Goal: Task Accomplishment & Management: Use online tool/utility

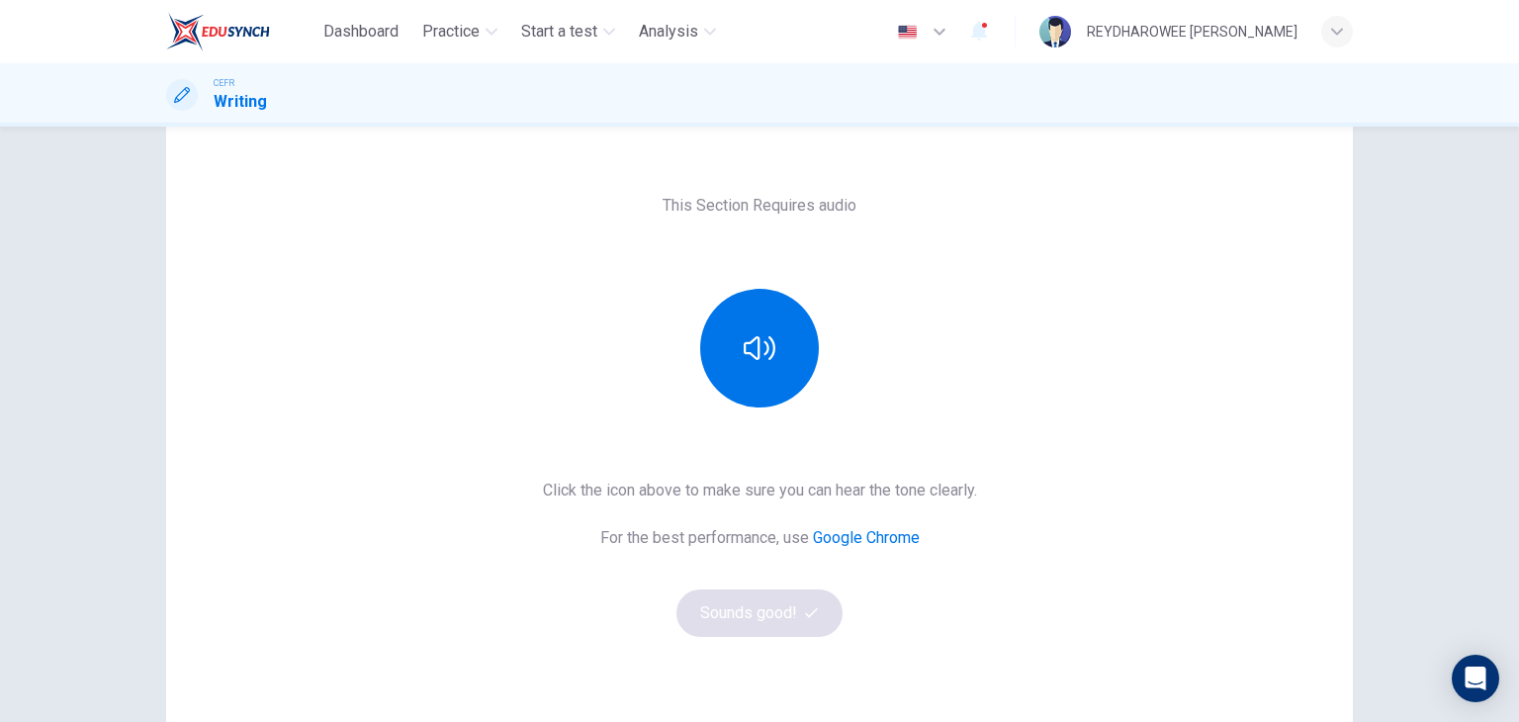
click at [746, 431] on div "This Section Requires audio Click the icon above to make sure you can hear the …" at bounding box center [759, 415] width 1187 height 522
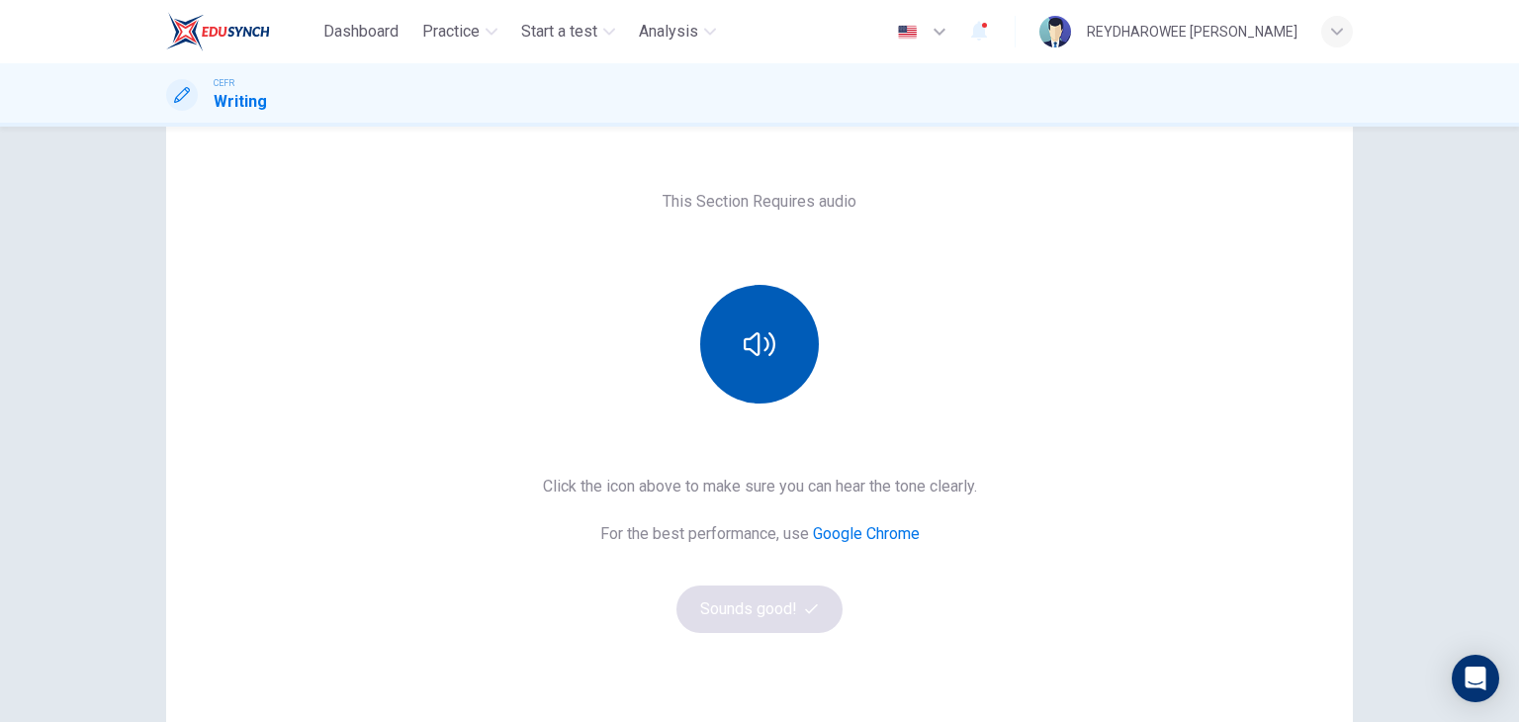
click at [764, 363] on button "button" at bounding box center [759, 344] width 119 height 119
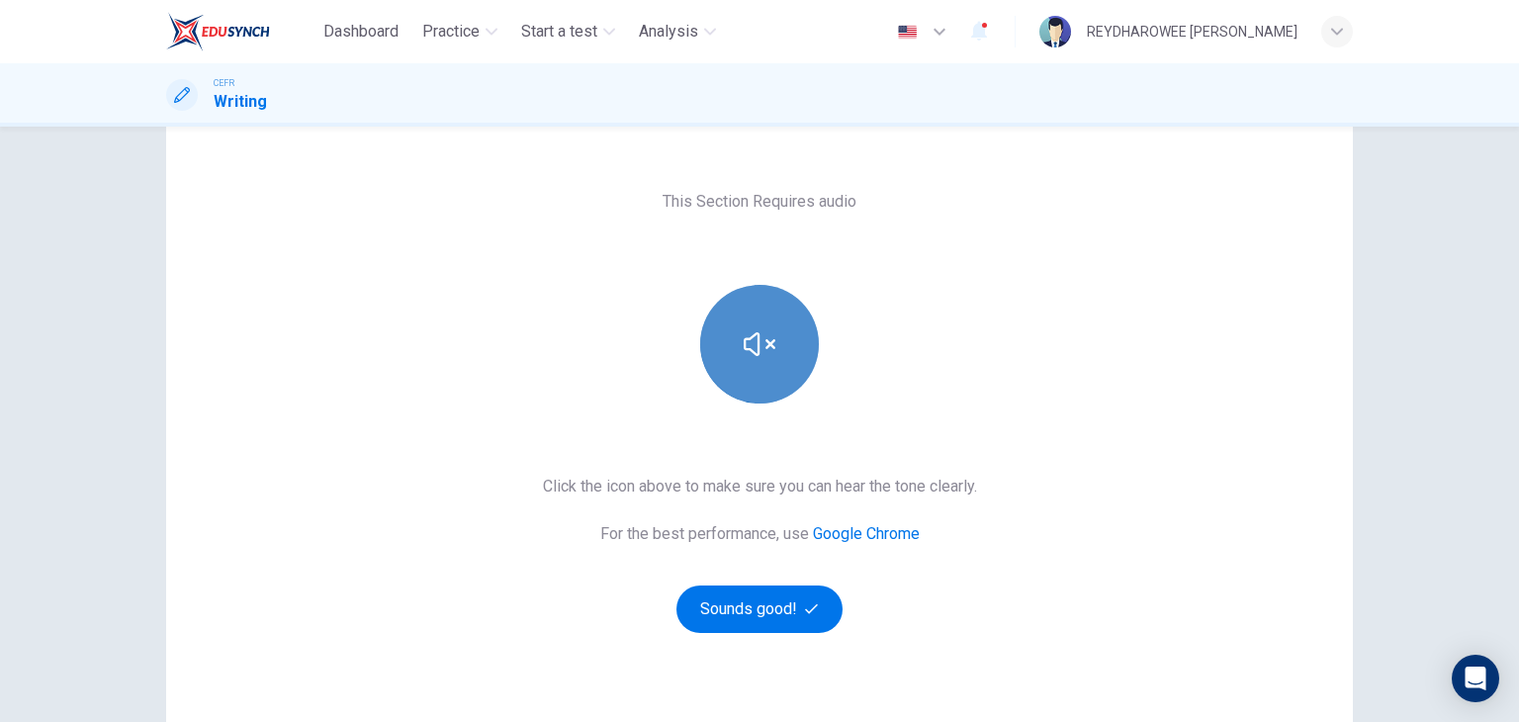
click at [764, 363] on button "button" at bounding box center [759, 344] width 119 height 119
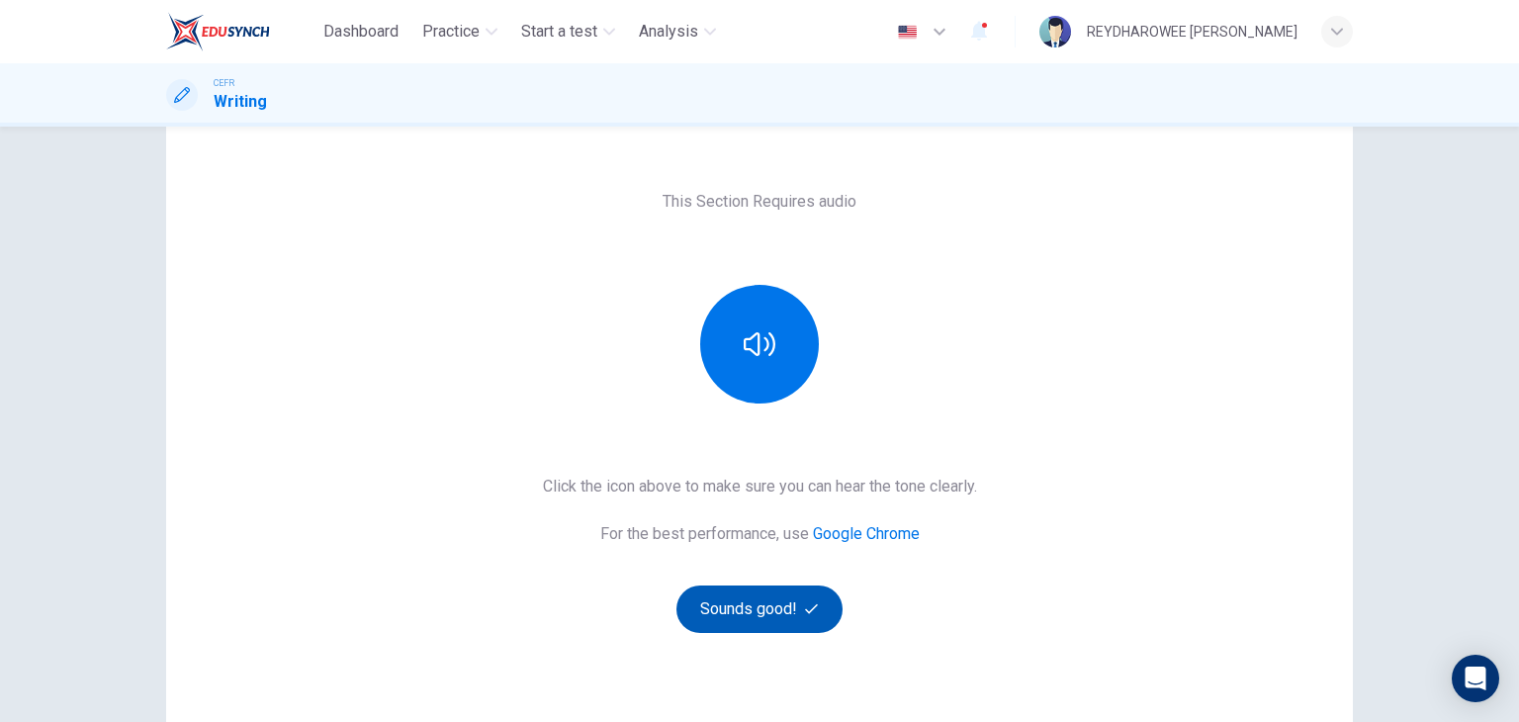
click at [800, 616] on button "Sounds good!" at bounding box center [759, 608] width 166 height 47
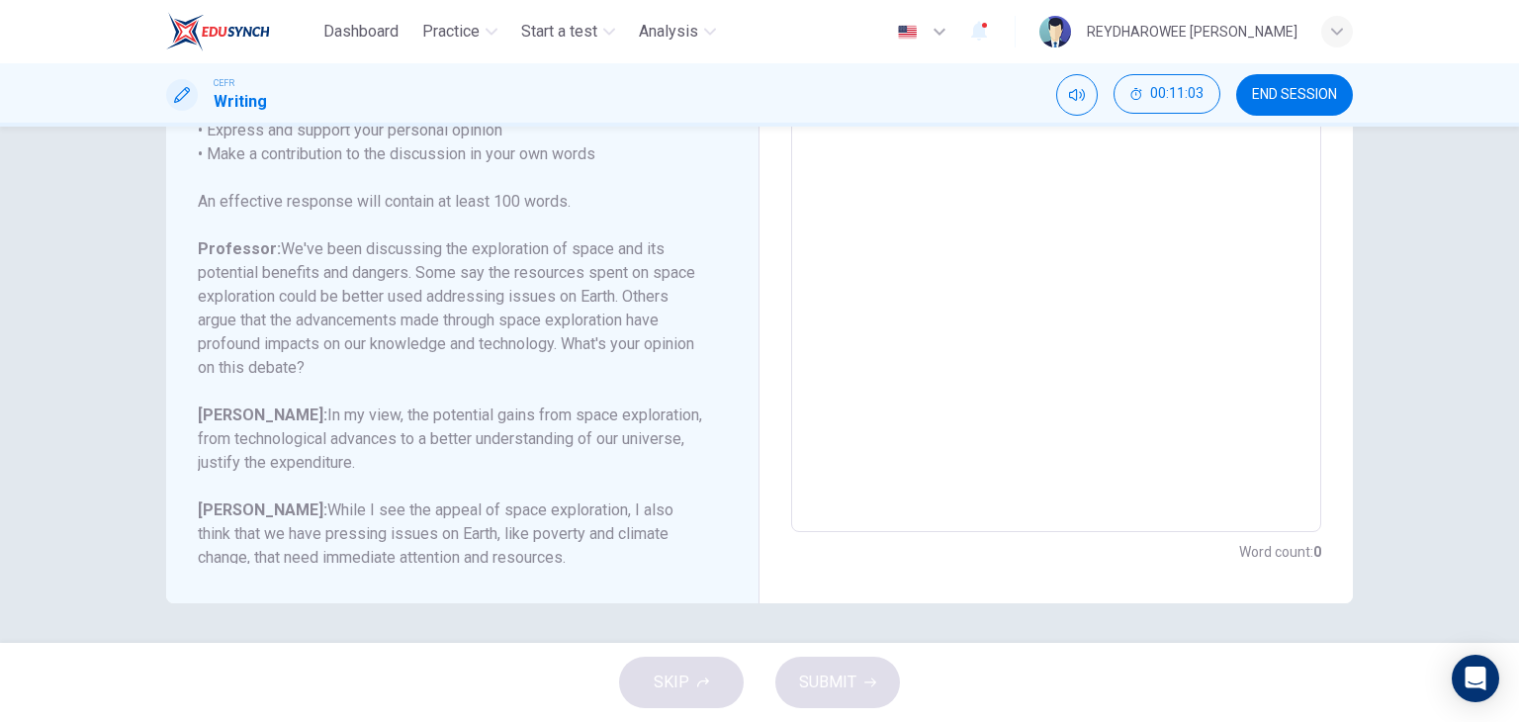
scroll to position [266, 0]
click at [885, 262] on textarea at bounding box center [1056, 202] width 502 height 628
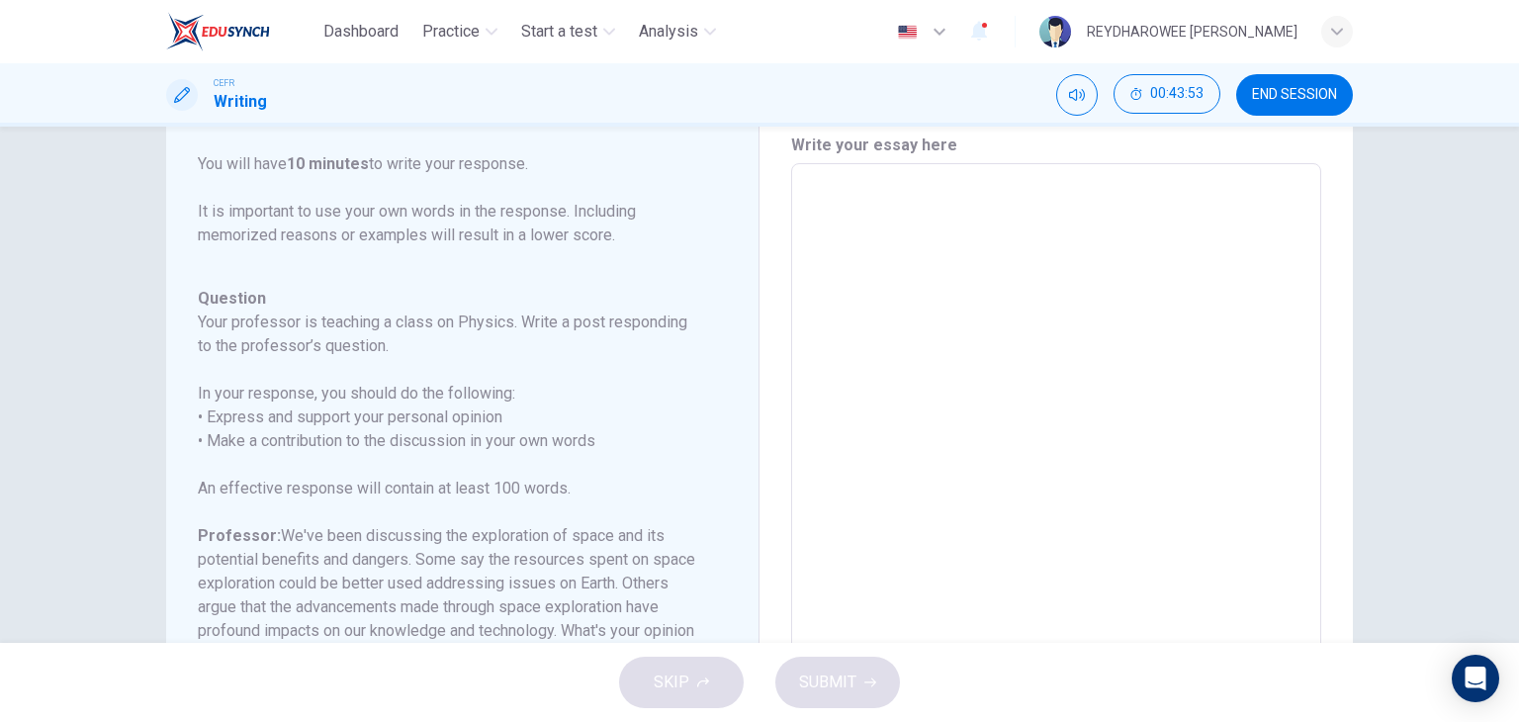
scroll to position [67, 0]
click at [1266, 92] on span "END SESSION" at bounding box center [1294, 95] width 85 height 16
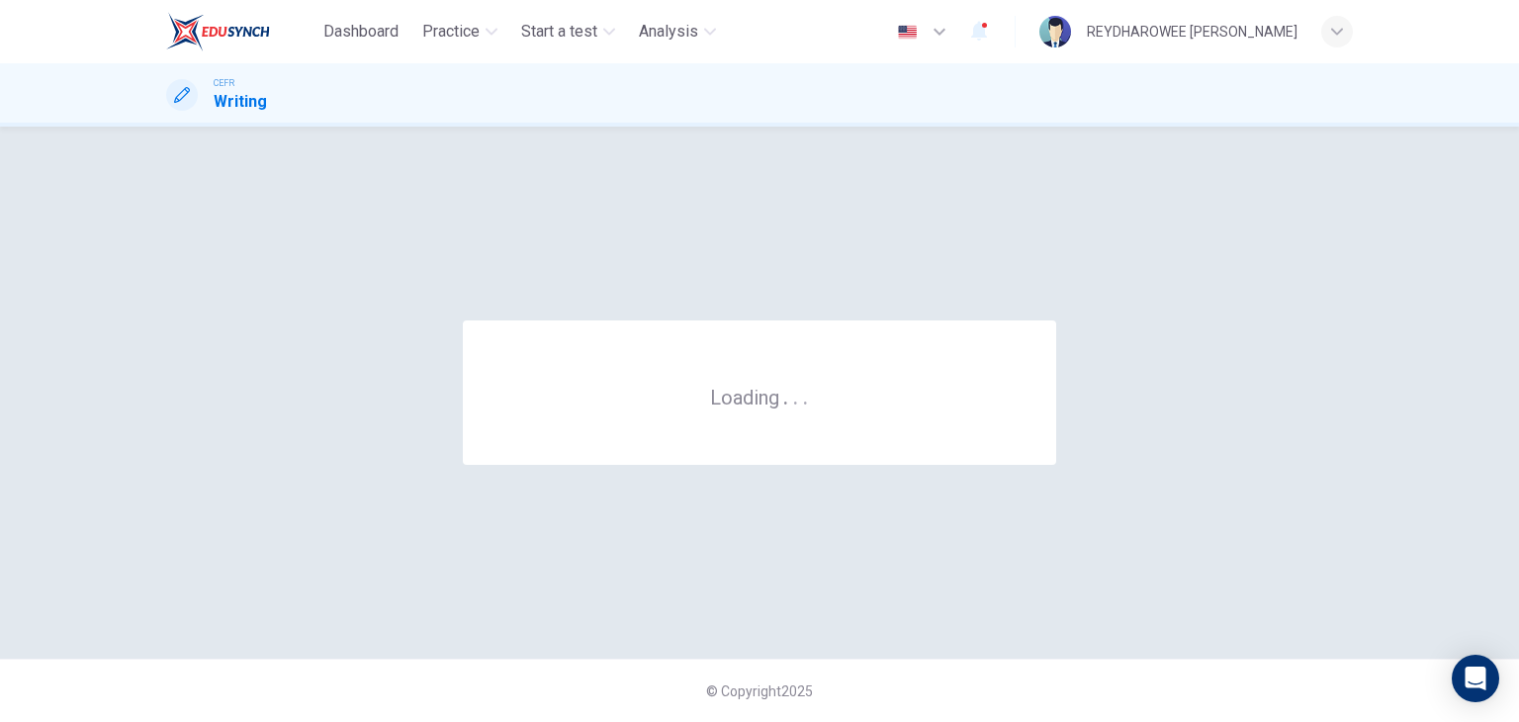
scroll to position [0, 0]
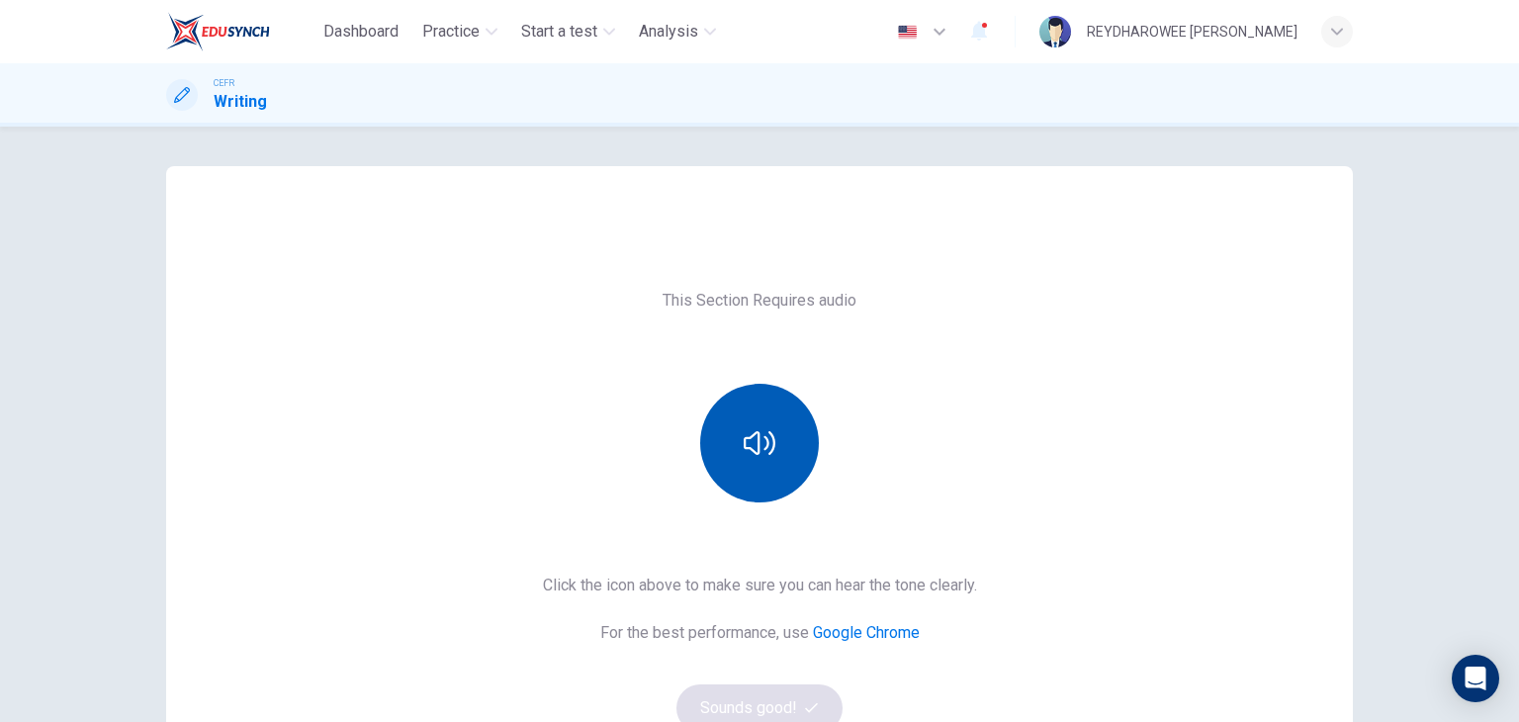
click at [711, 408] on button "button" at bounding box center [759, 443] width 119 height 119
click at [751, 438] on icon "button" at bounding box center [760, 443] width 32 height 32
click at [775, 468] on button "button" at bounding box center [759, 443] width 119 height 119
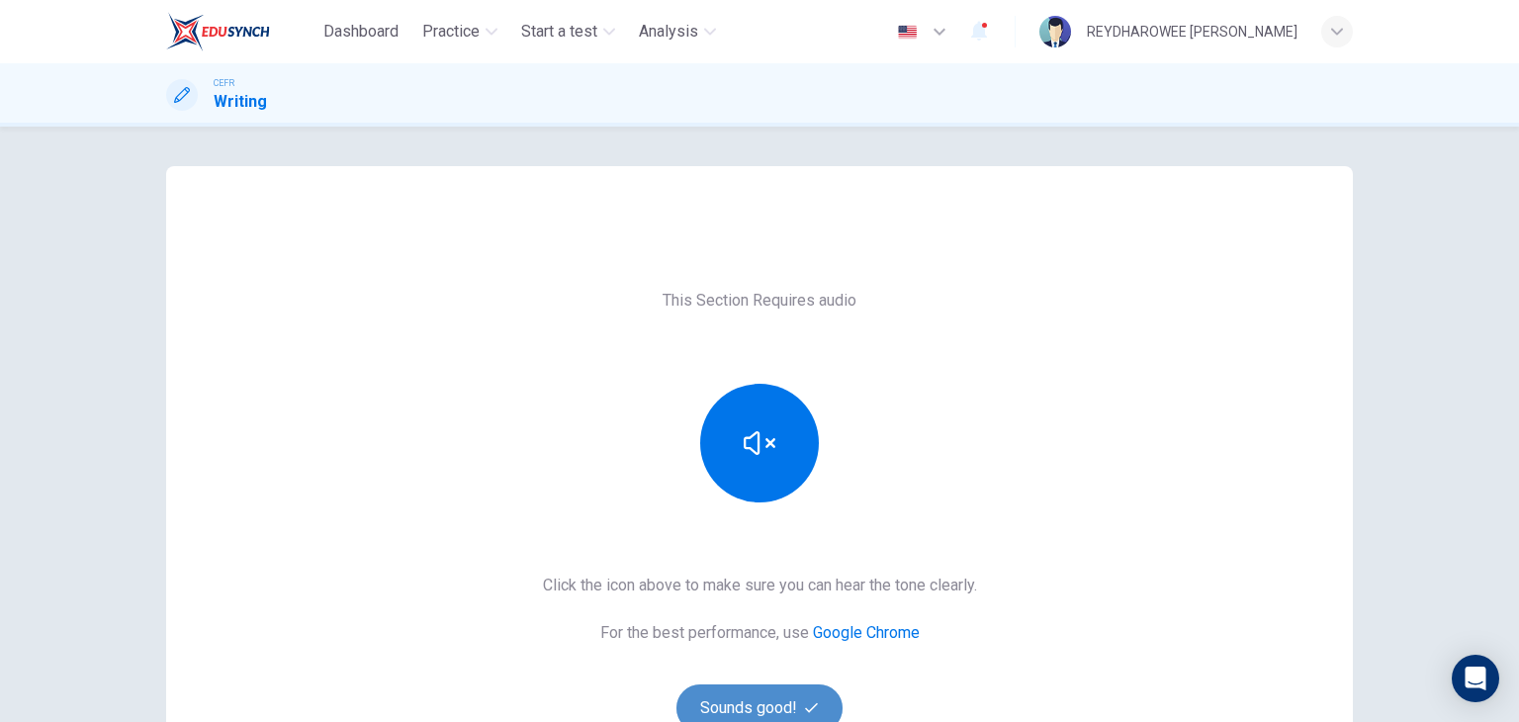
click at [779, 685] on button "Sounds good!" at bounding box center [759, 707] width 166 height 47
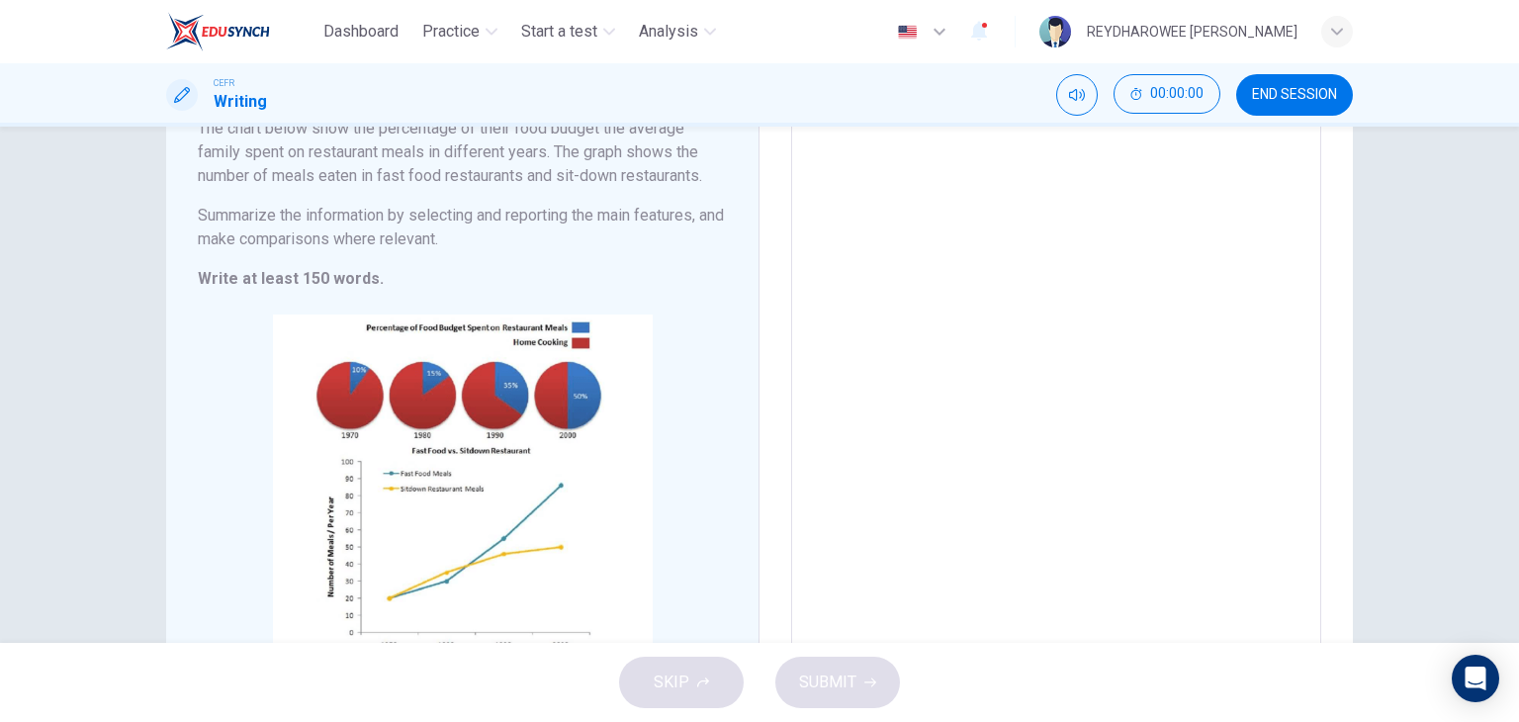
scroll to position [198, 0]
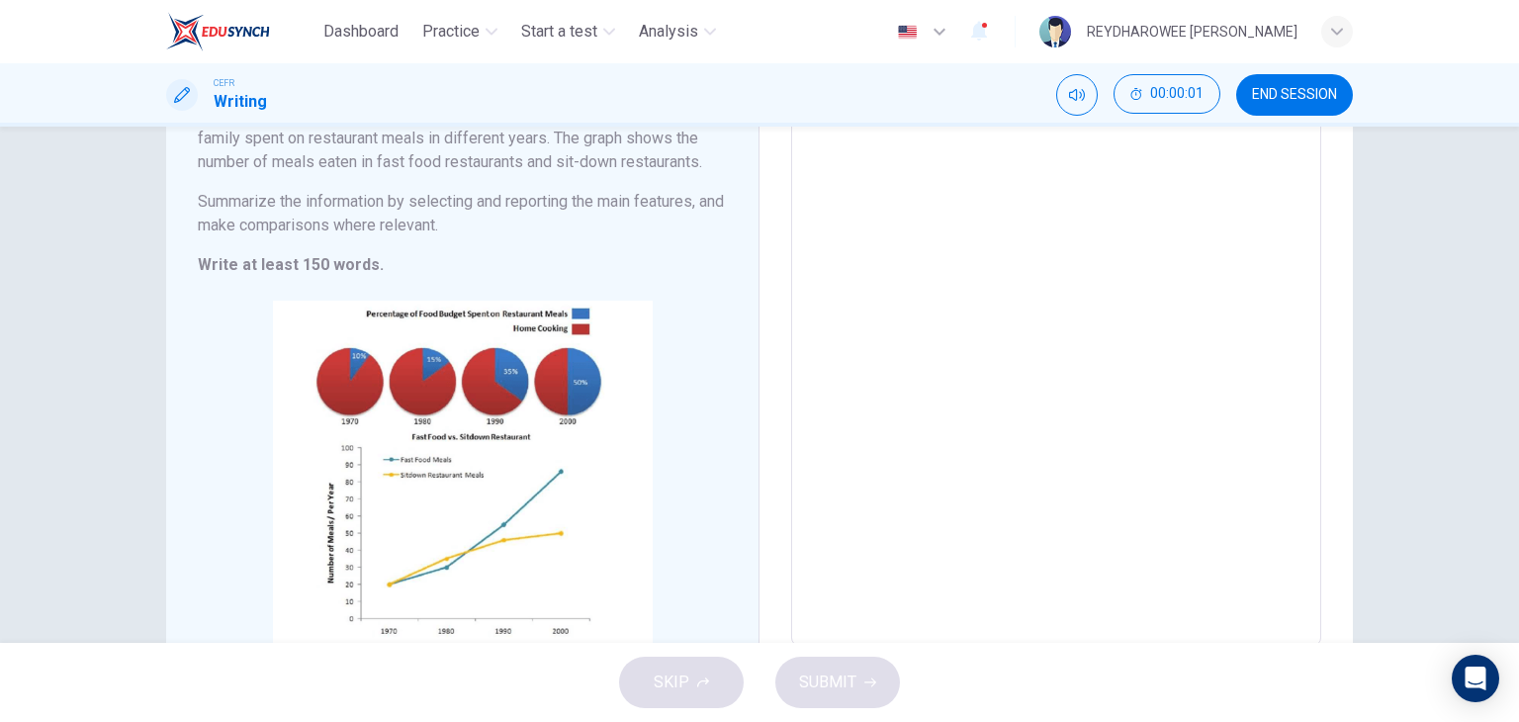
click at [845, 361] on textarea at bounding box center [1056, 341] width 502 height 575
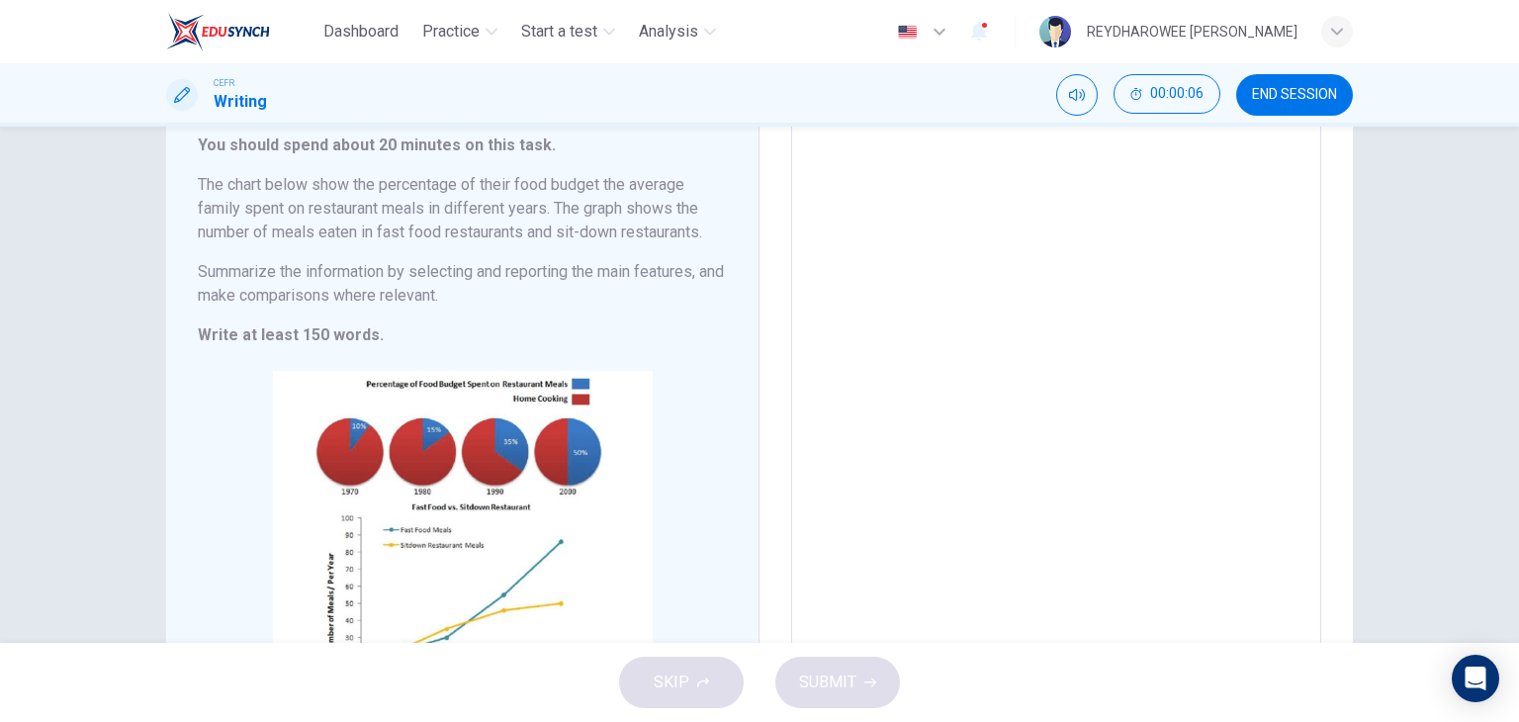
scroll to position [114, 0]
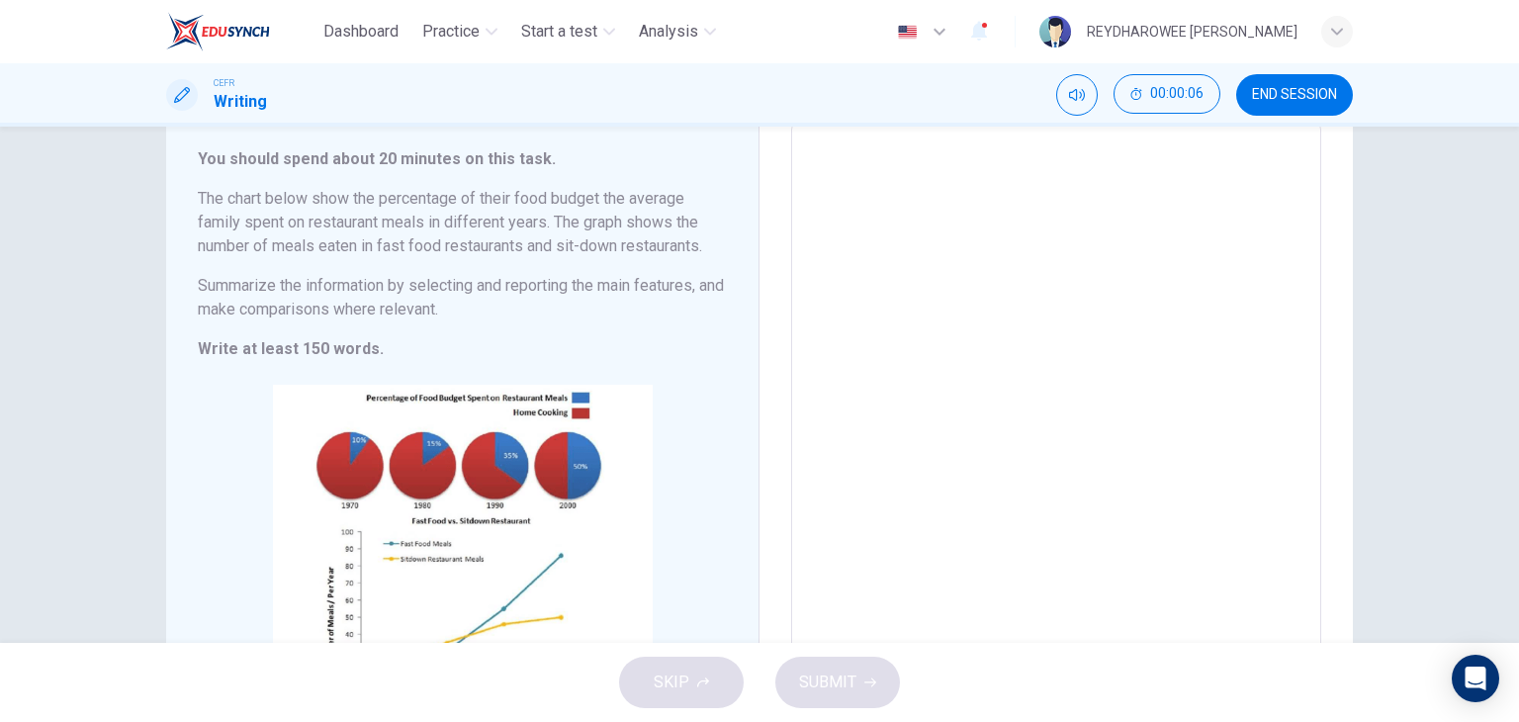
click at [1264, 109] on button "END SESSION" at bounding box center [1294, 95] width 117 height 42
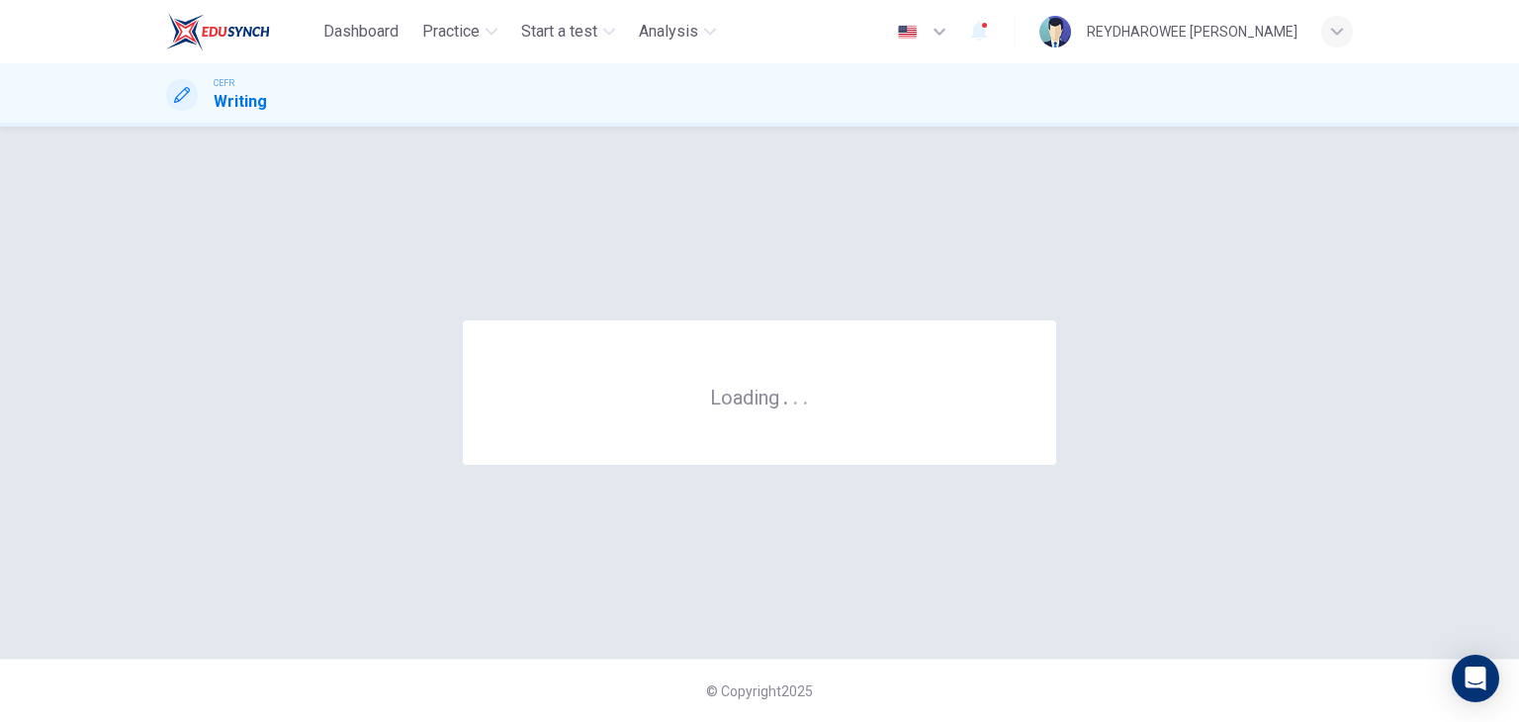
scroll to position [0, 0]
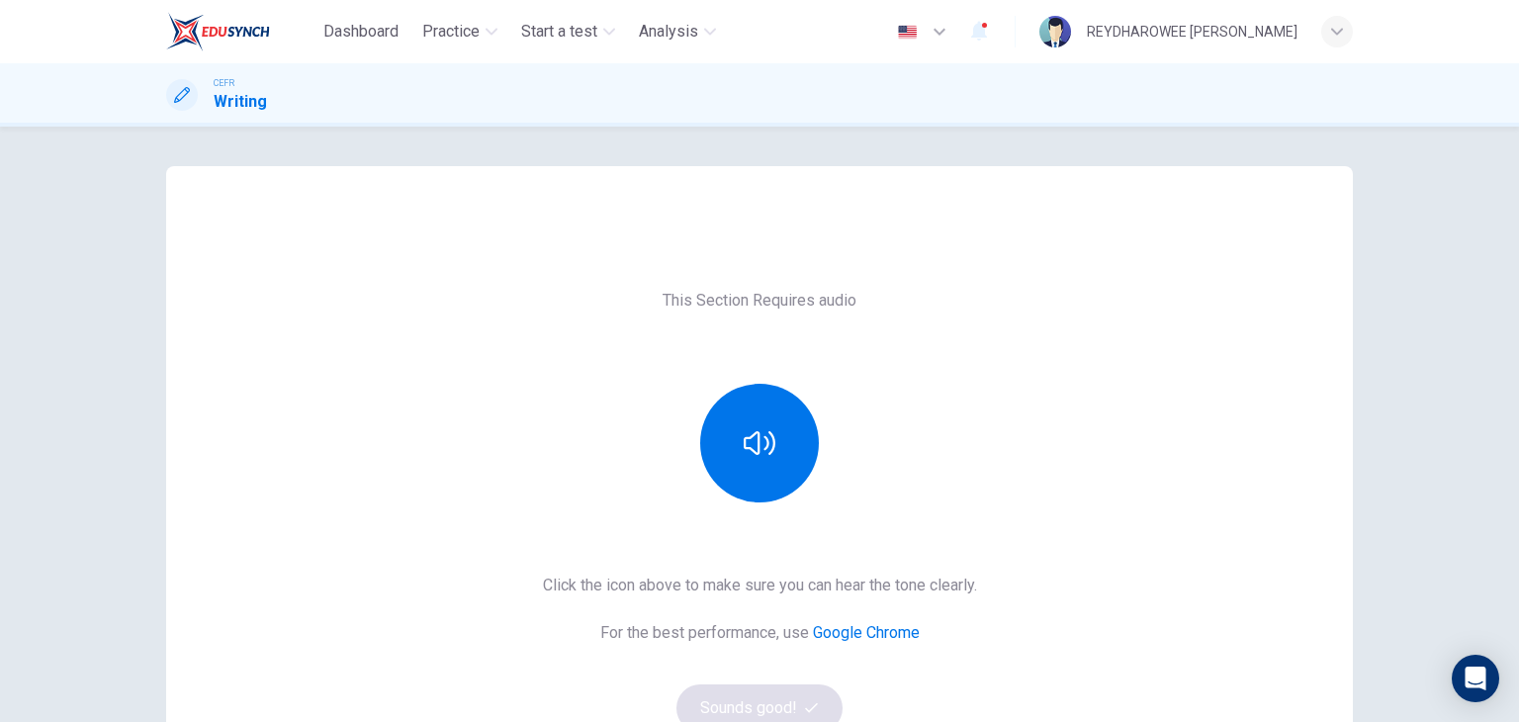
click at [701, 406] on div at bounding box center [760, 443] width 214 height 119
click at [732, 418] on button "button" at bounding box center [759, 443] width 119 height 119
click at [797, 705] on button "Sounds good!" at bounding box center [759, 707] width 166 height 47
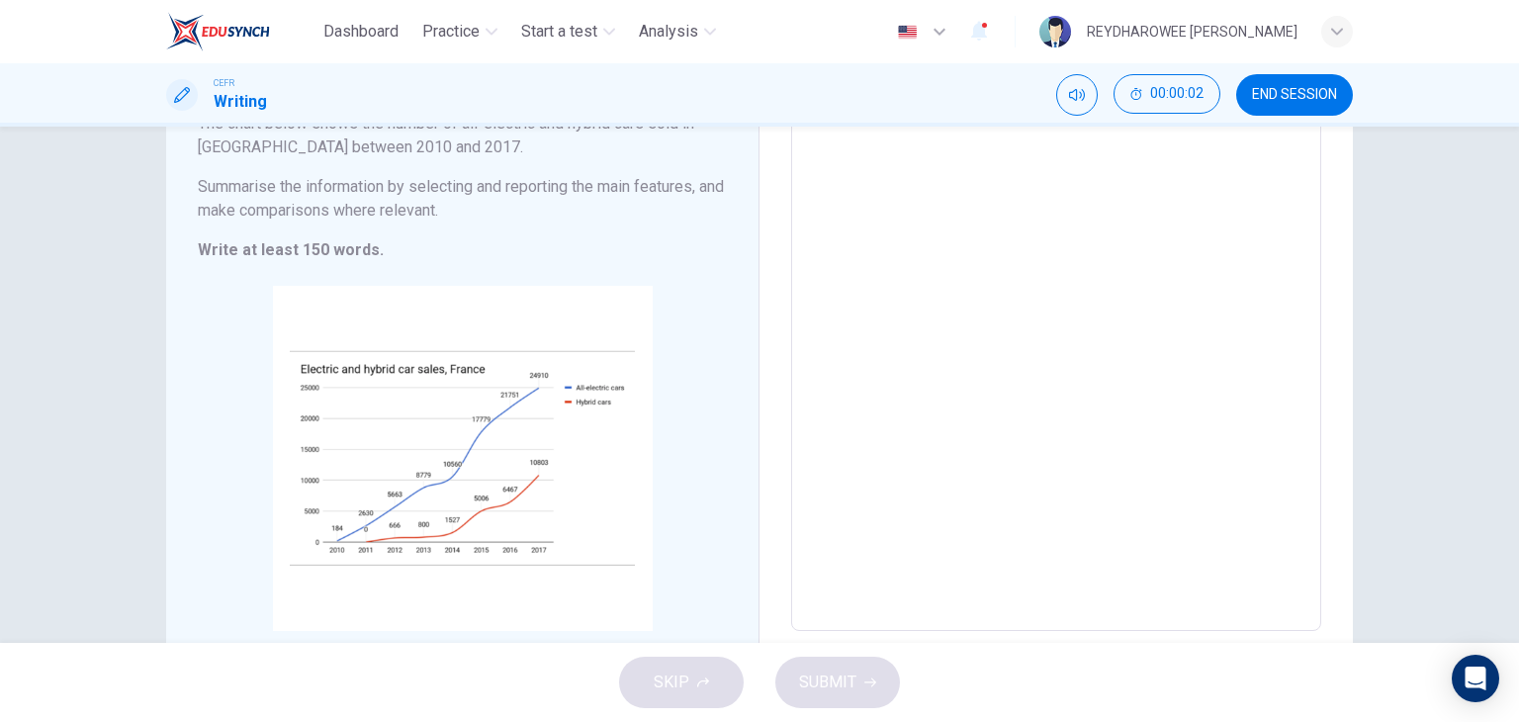
click at [843, 397] on textarea at bounding box center [1056, 339] width 502 height 552
